Goal: Navigation & Orientation: Go to known website

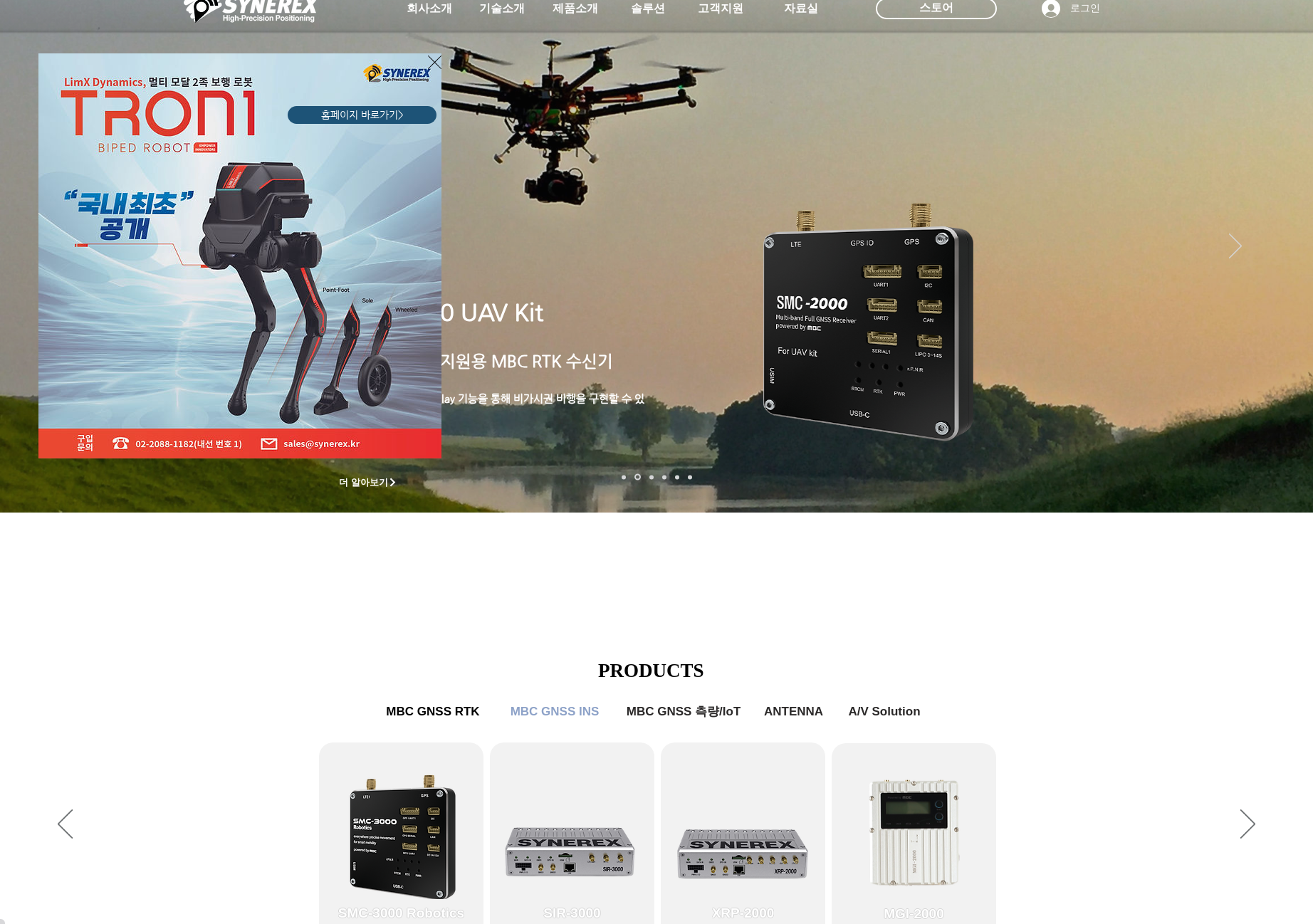
click at [578, 11] on div "LimX Dinamics" at bounding box center [656, 462] width 1313 height 924
click at [575, 6] on div "LimX Dinamics" at bounding box center [656, 462] width 1313 height 924
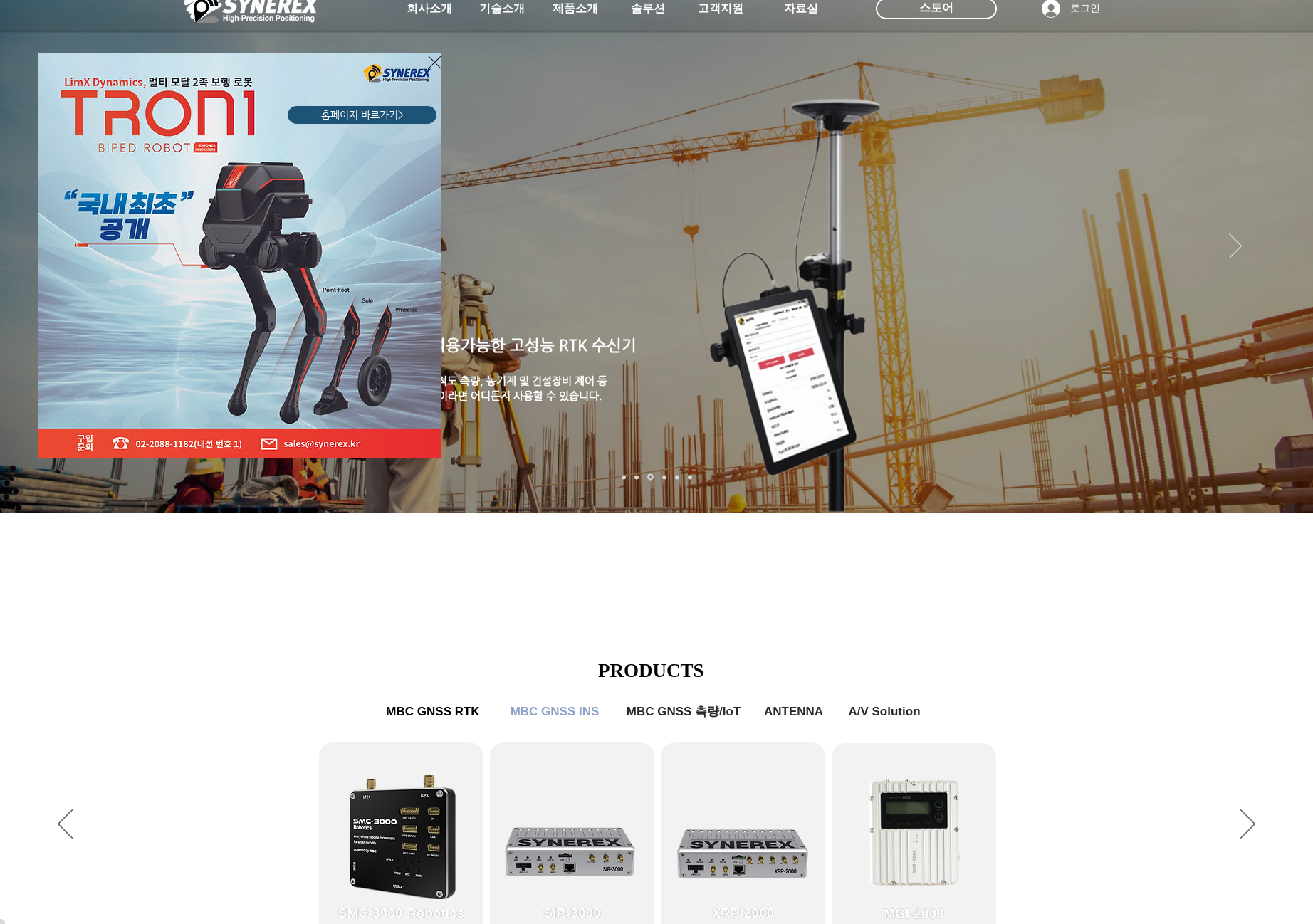
click at [1285, 511] on div "LimX Dinamics" at bounding box center [656, 462] width 1313 height 924
click at [1281, 511] on div "LimX Dinamics" at bounding box center [656, 462] width 1313 height 924
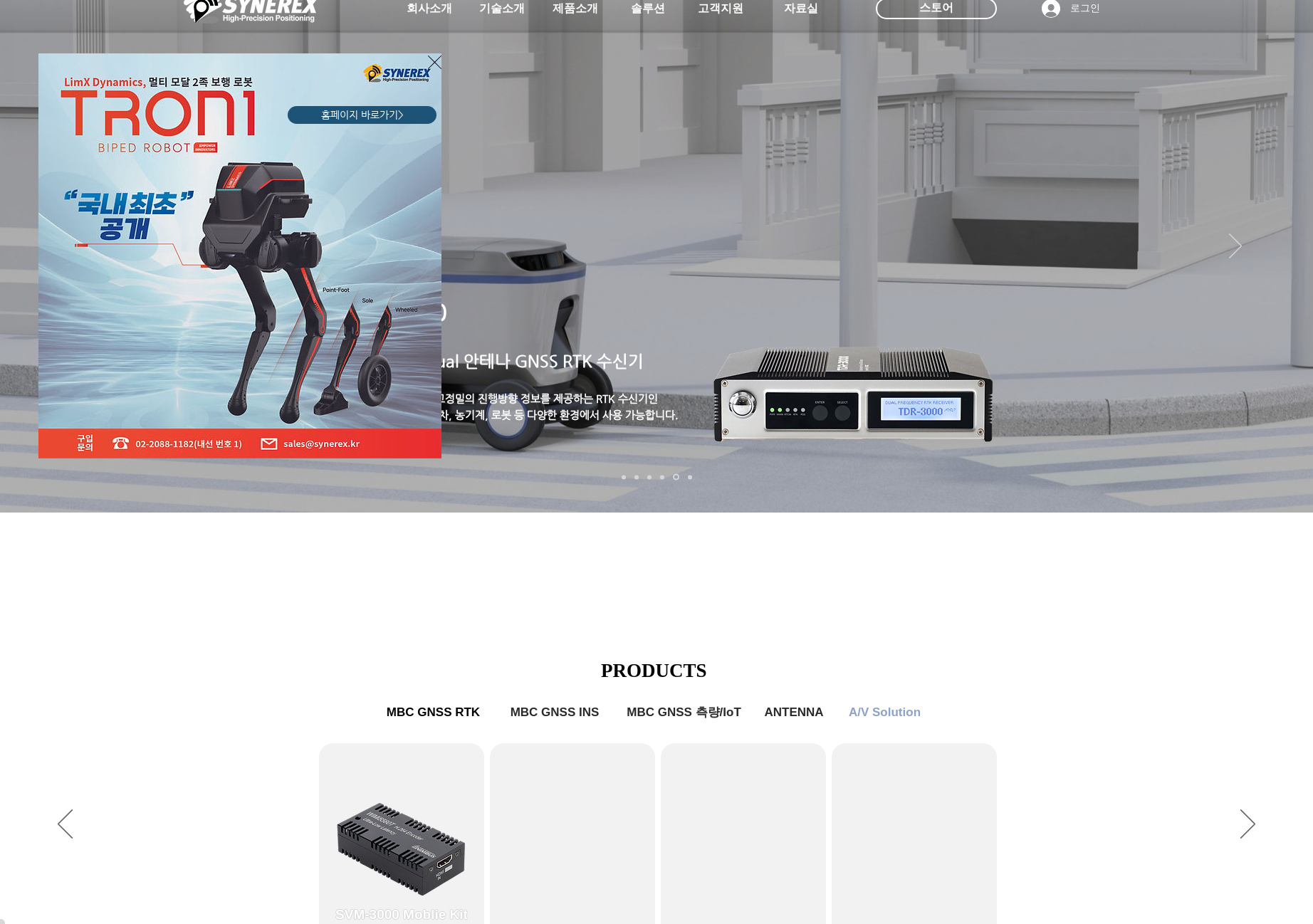
click at [1279, 512] on div "LimX Dinamics" at bounding box center [656, 462] width 1313 height 924
click at [1280, 511] on div "LimX Dinamics" at bounding box center [656, 462] width 1313 height 924
click at [1282, 511] on div "LimX Dinamics" at bounding box center [656, 462] width 1313 height 924
click at [1281, 510] on div "LimX Dinamics" at bounding box center [656, 462] width 1313 height 924
